Goal: Transaction & Acquisition: Download file/media

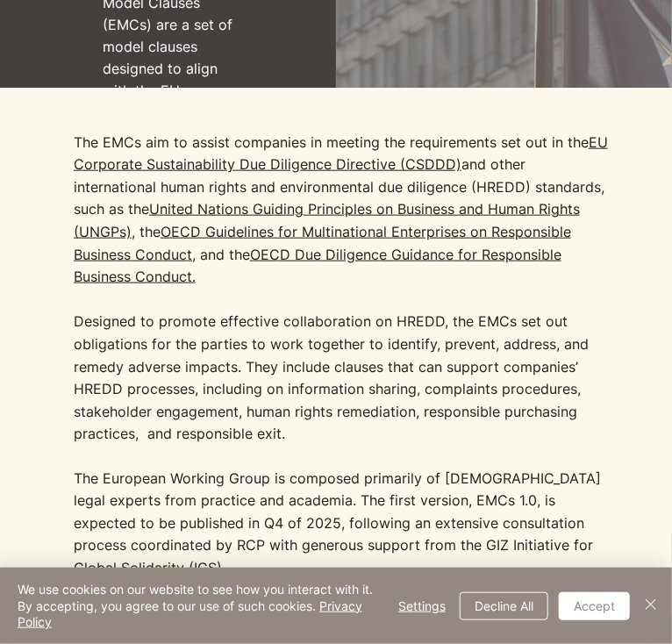
scroll to position [430, 0]
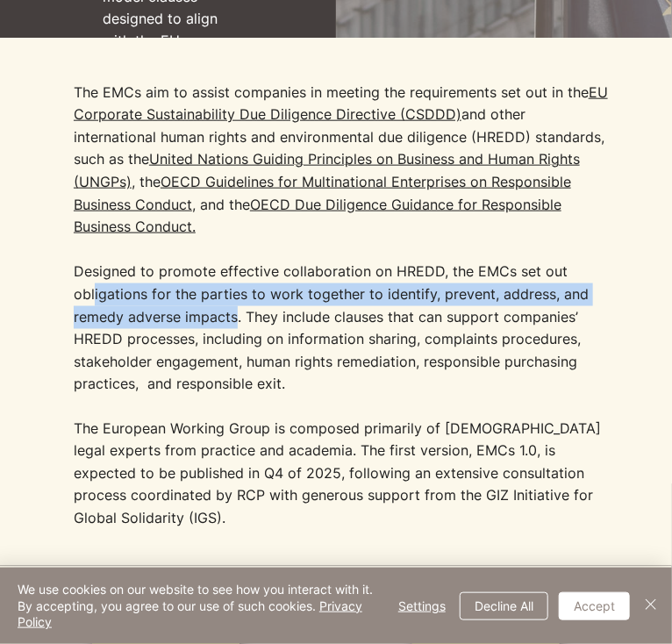
drag, startPoint x: 89, startPoint y: 278, endPoint x: 232, endPoint y: 302, distance: 145.7
click at [232, 302] on p "The EMCs aim to assist companies in meeting the requirements set out in the [GE…" at bounding box center [342, 239] width 537 height 314
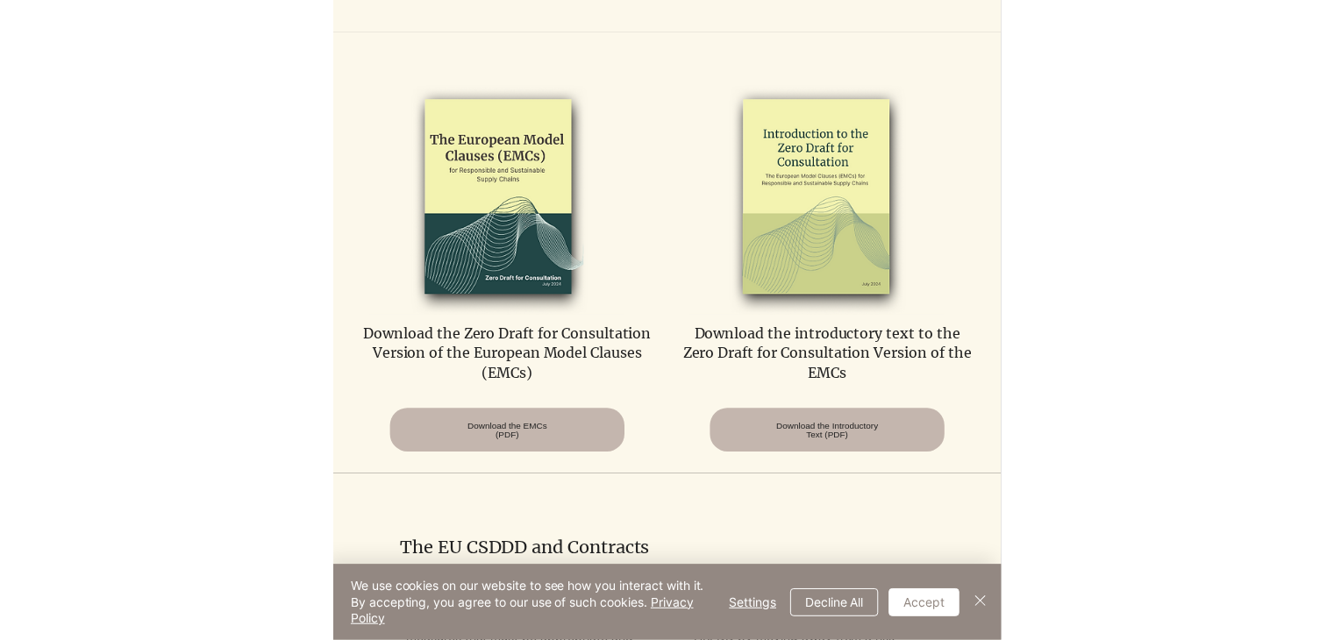
scroll to position [964, 0]
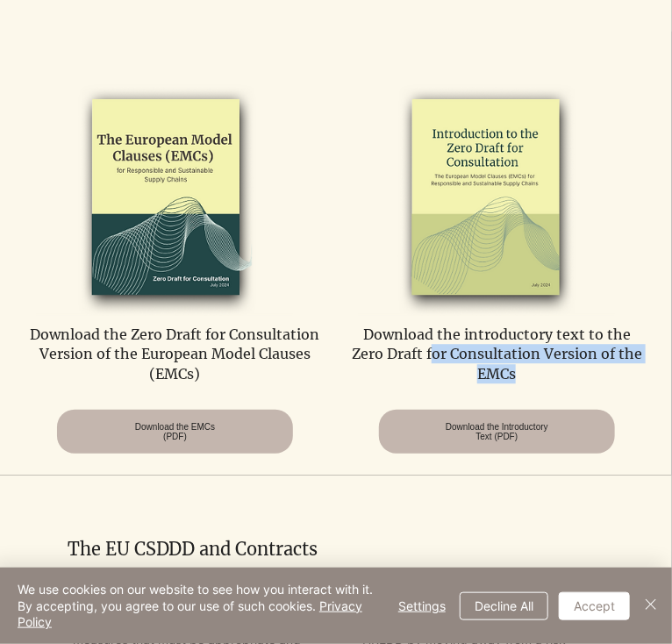
drag, startPoint x: 437, startPoint y: 329, endPoint x: 527, endPoint y: 361, distance: 96.0
click at [527, 361] on p "Download the introductory text to the Zero Draft for Consultation Version of th…" at bounding box center [496, 353] width 295 height 59
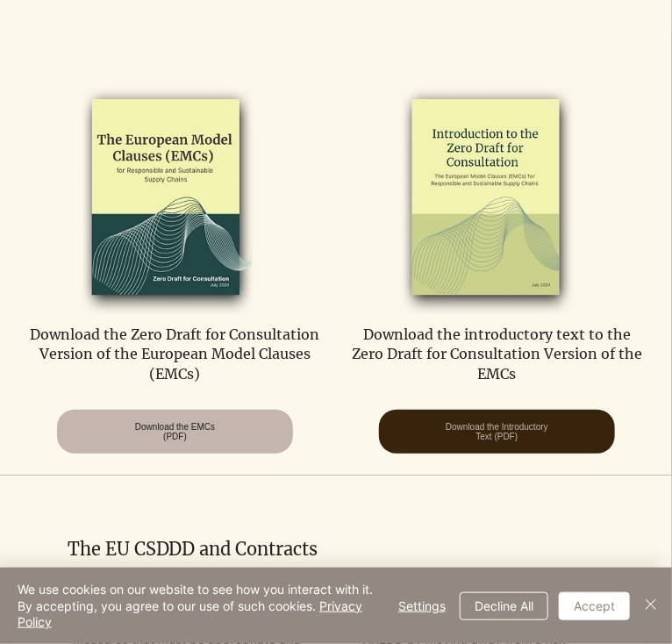
click at [503, 423] on span "Download the Introductory Text (PDF)" at bounding box center [496, 431] width 103 height 19
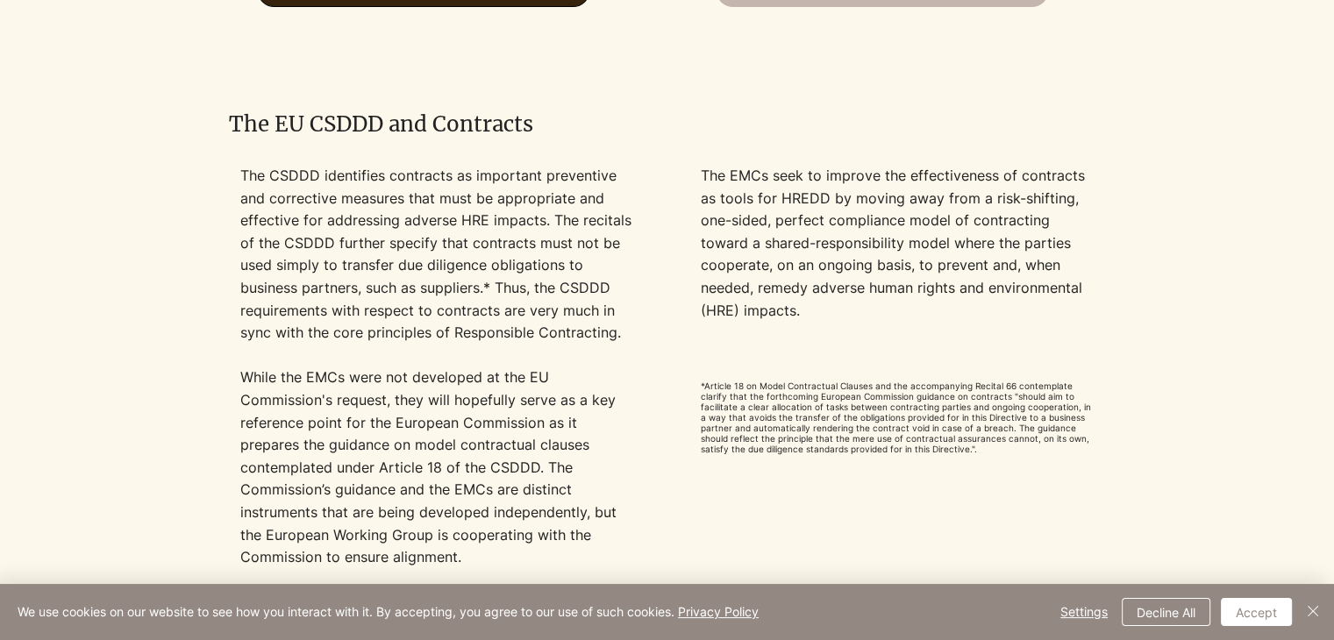
scroll to position [1452, 0]
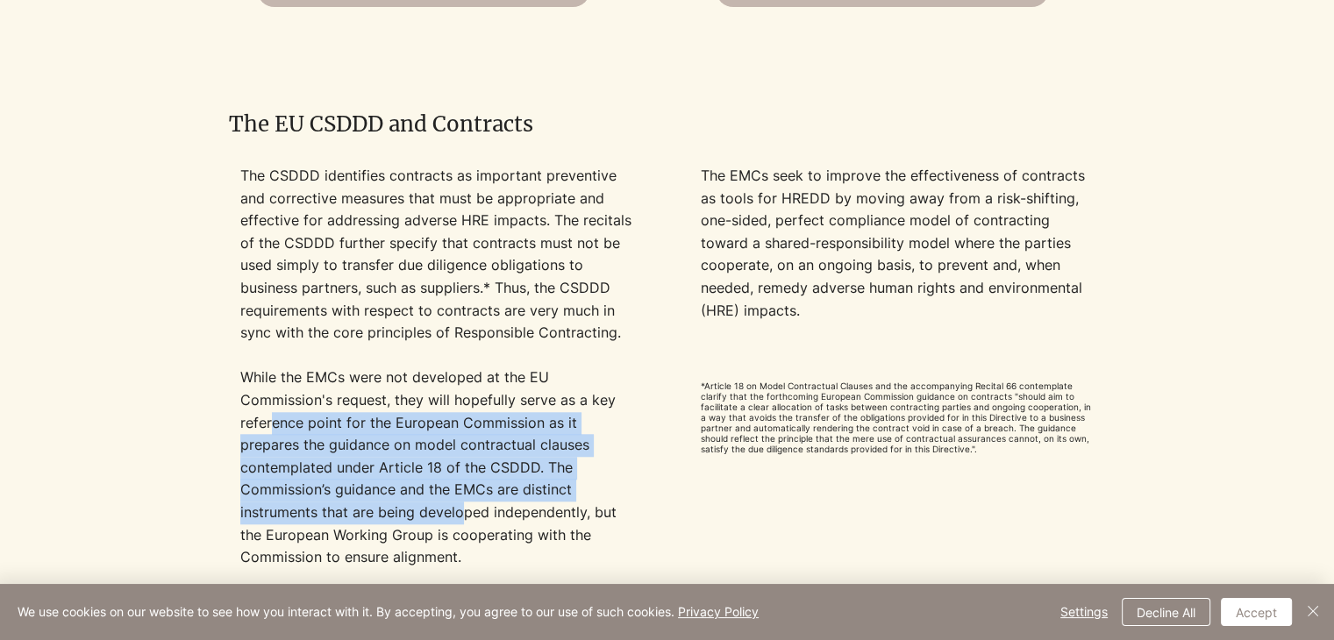
drag, startPoint x: 272, startPoint y: 429, endPoint x: 463, endPoint y: 520, distance: 211.8
click at [463, 520] on p "While the EMCs were not developed at the EU Commission's request,​ they will ho…" at bounding box center [437, 489] width 394 height 247
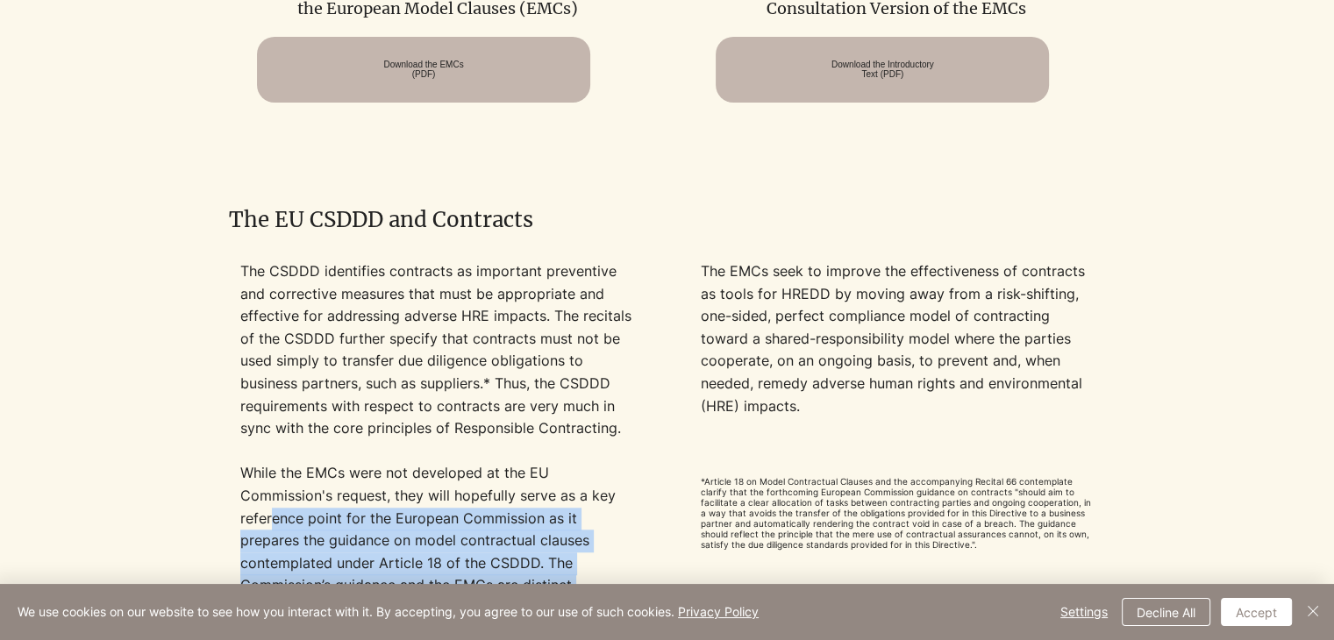
scroll to position [1357, 0]
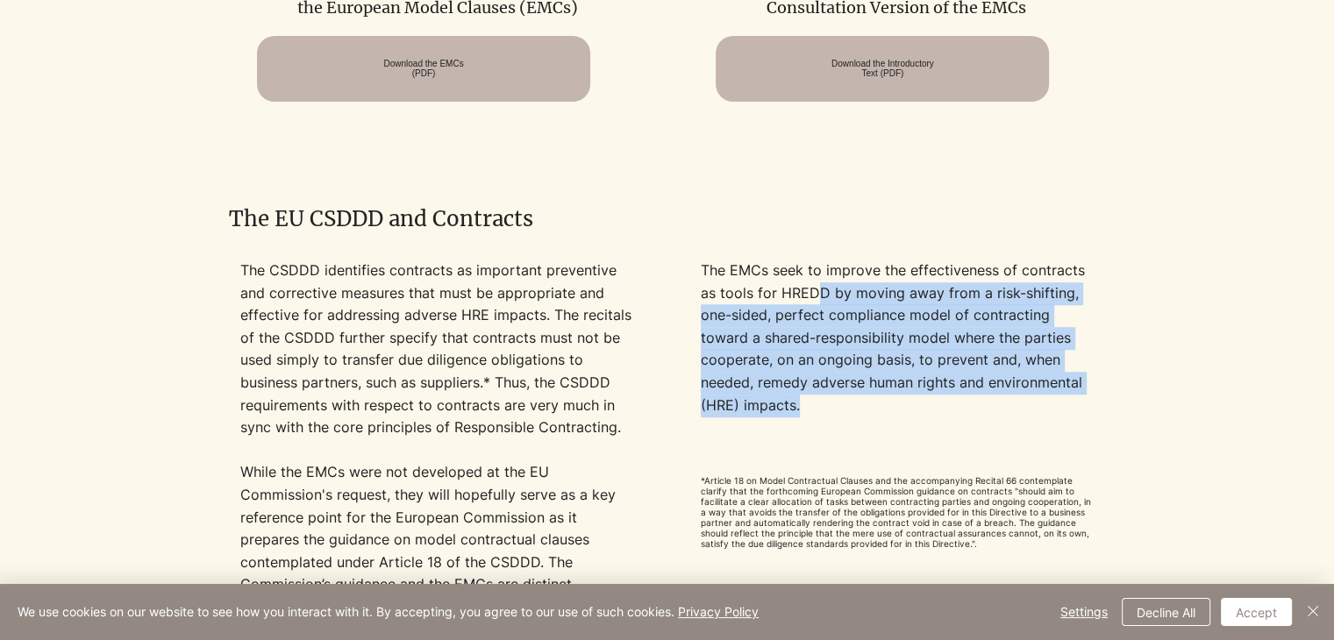
drag, startPoint x: 815, startPoint y: 293, endPoint x: 829, endPoint y: 411, distance: 119.1
click at [671, 411] on p "The EMCs seek to improve the effectiveness of contracts as tools for HREDD by m…" at bounding box center [898, 338] width 394 height 157
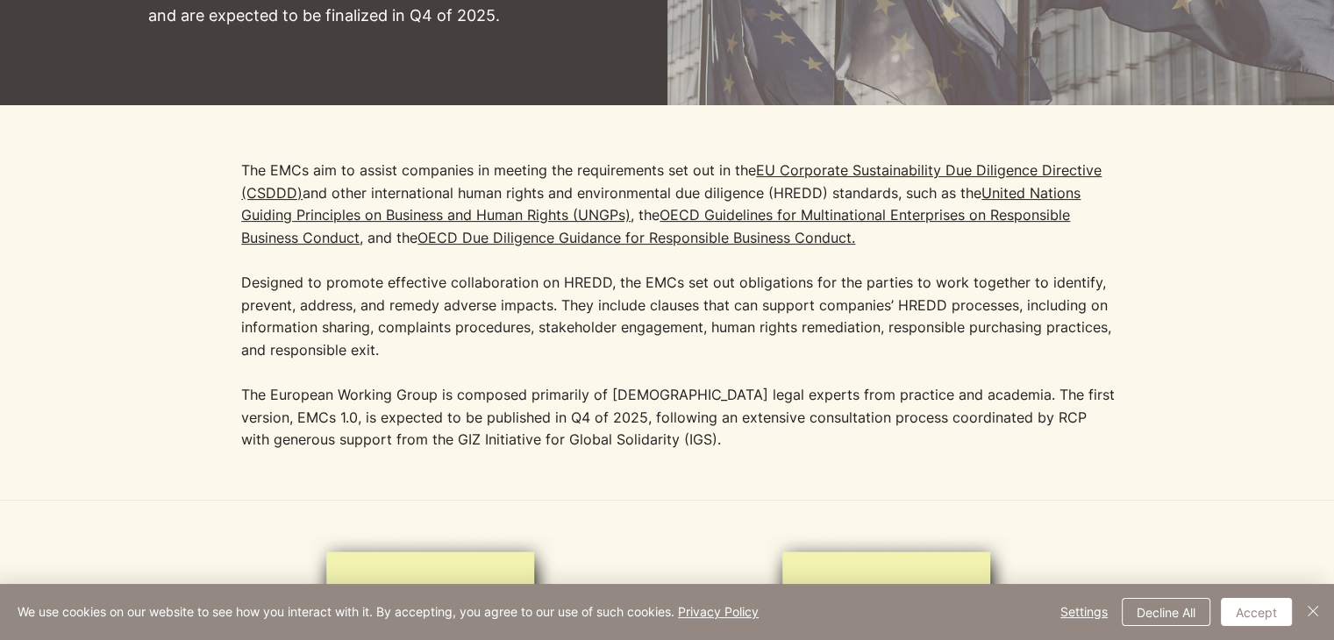
scroll to position [459, 0]
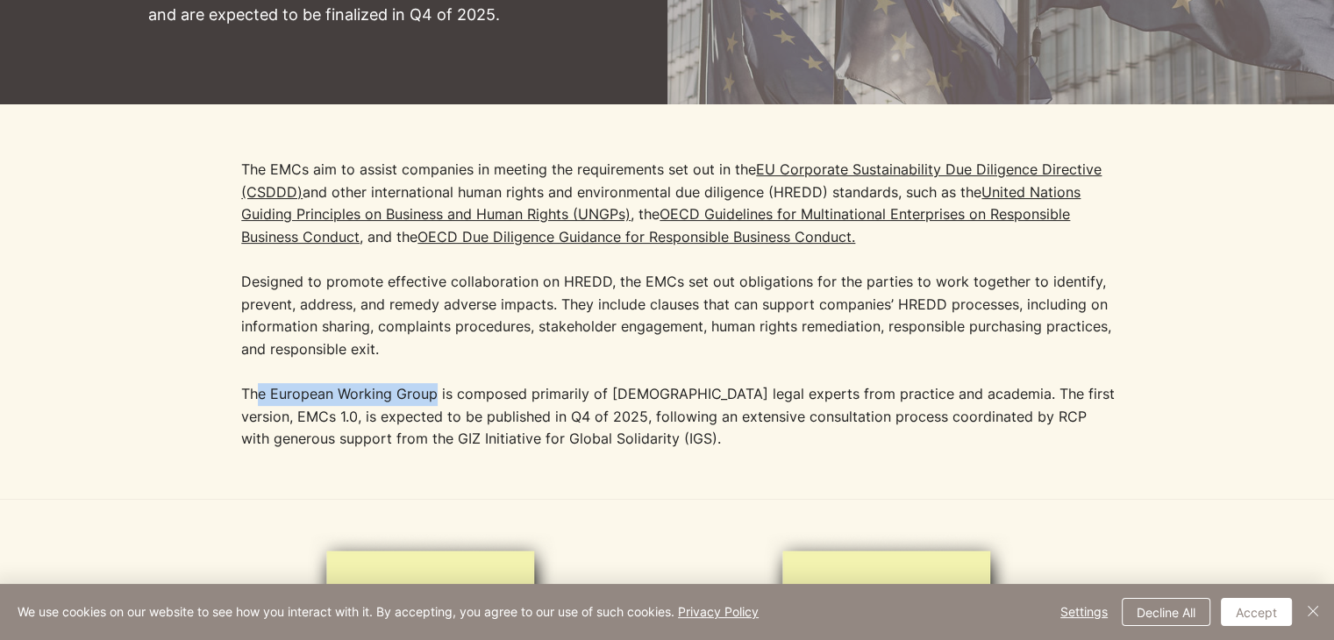
drag, startPoint x: 256, startPoint y: 394, endPoint x: 435, endPoint y: 394, distance: 178.9
click at [435, 394] on p "The European Working Group is composed primarily of [DEMOGRAPHIC_DATA] legal ex…" at bounding box center [679, 417] width 877 height 68
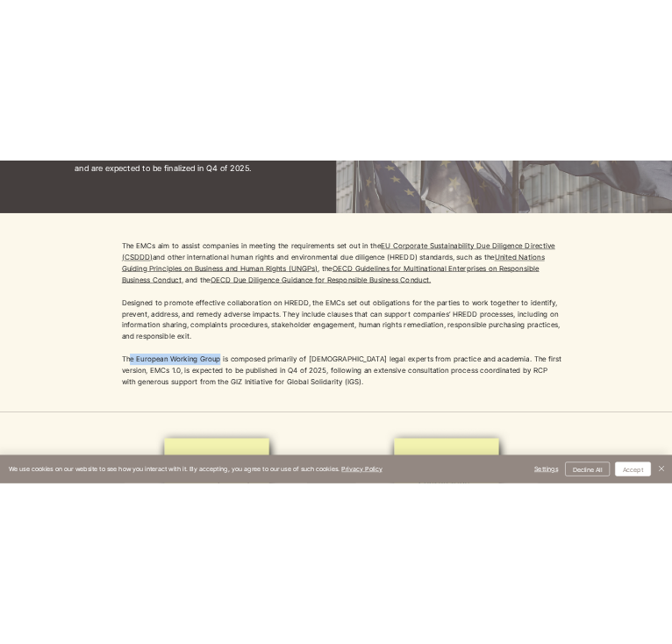
scroll to position [494, 0]
